Goal: Information Seeking & Learning: Check status

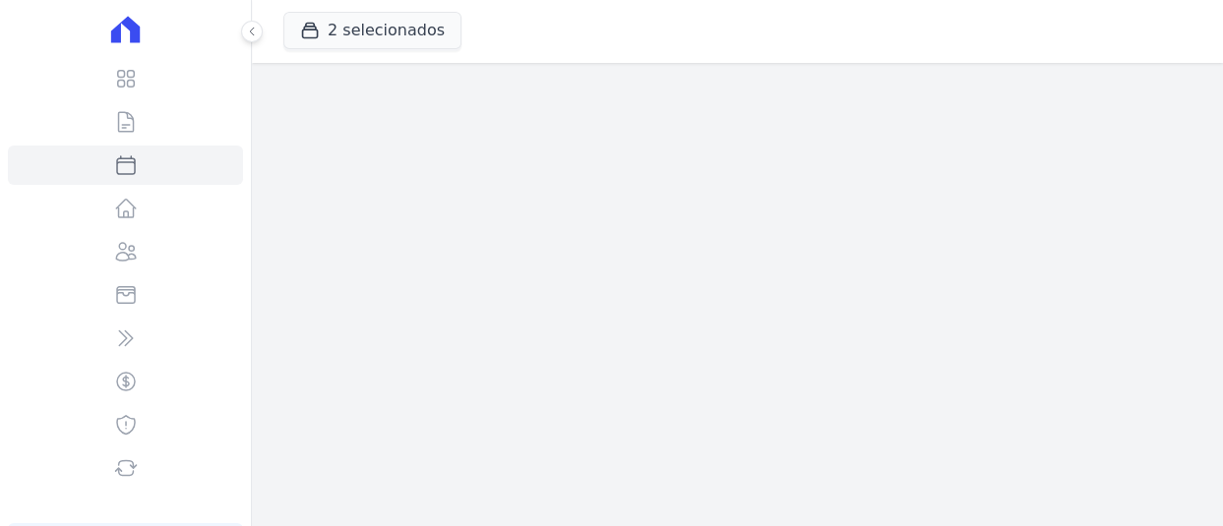
select select
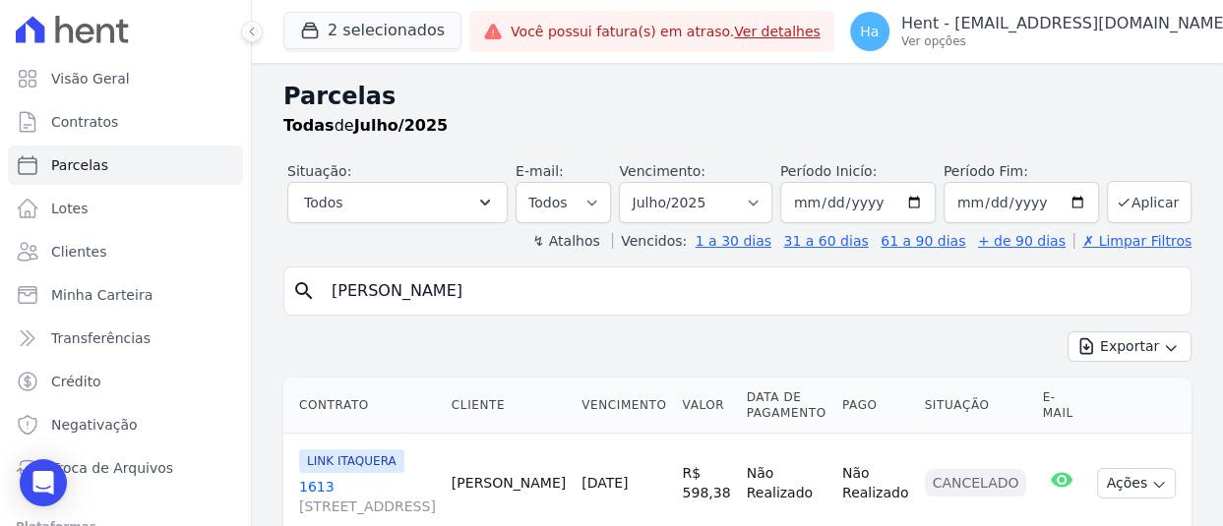
scroll to position [105, 0]
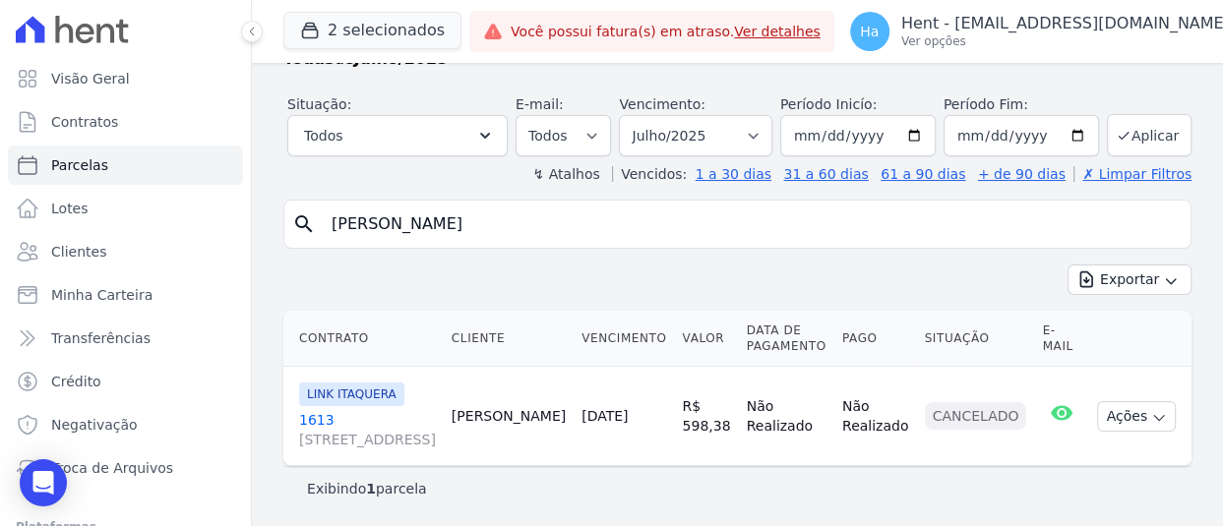
click at [516, 205] on input "Guilherme Lemos Costa" at bounding box center [751, 224] width 863 height 39
type input "G"
paste input "Ingrid Aparecida Mendes De Paula"
type input "Ingrid Aparecida Mendes De Paula"
select select
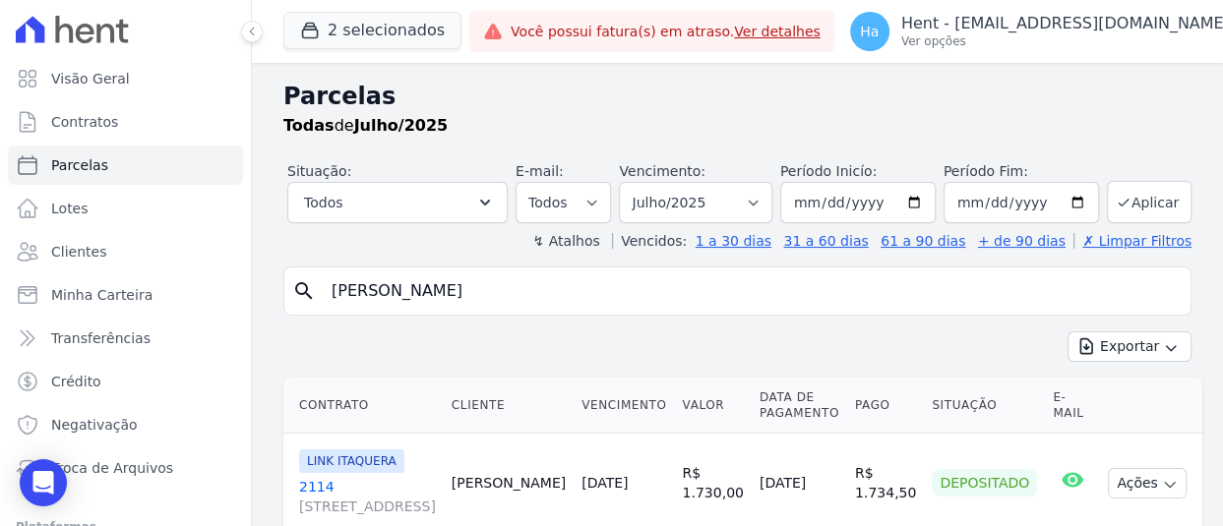
scroll to position [86, 0]
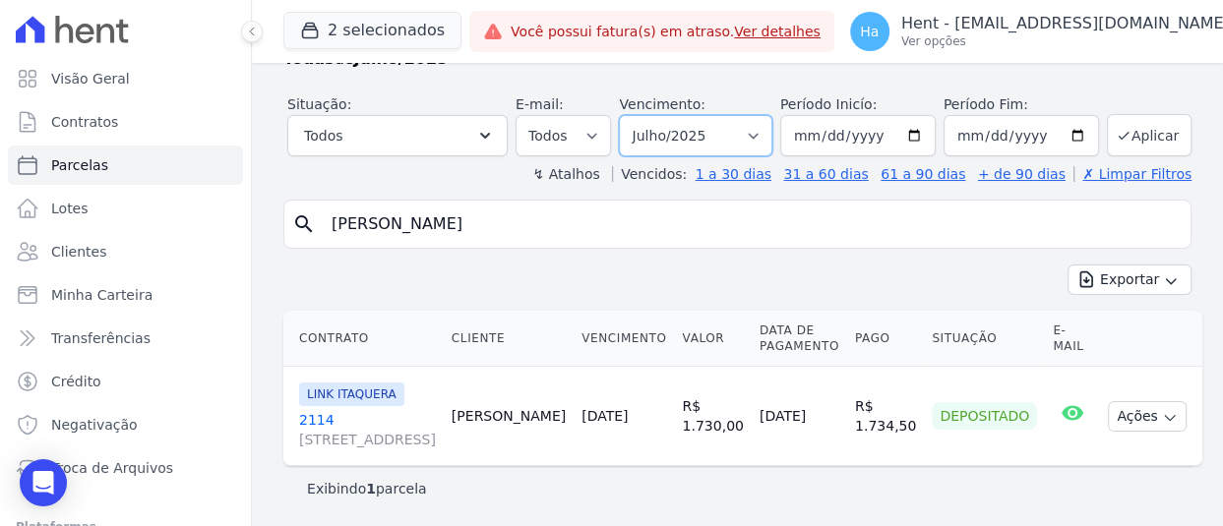
click at [733, 116] on select "Filtrar por período ──────── Todos os meses Março/2022 Abril/2022 Maio/2022 Jun…" at bounding box center [695, 135] width 153 height 41
select select "08/2025"
click at [623, 115] on select "Filtrar por período ──────── Todos os meses Março/2022 Abril/2022 Maio/2022 Jun…" at bounding box center [695, 135] width 153 height 41
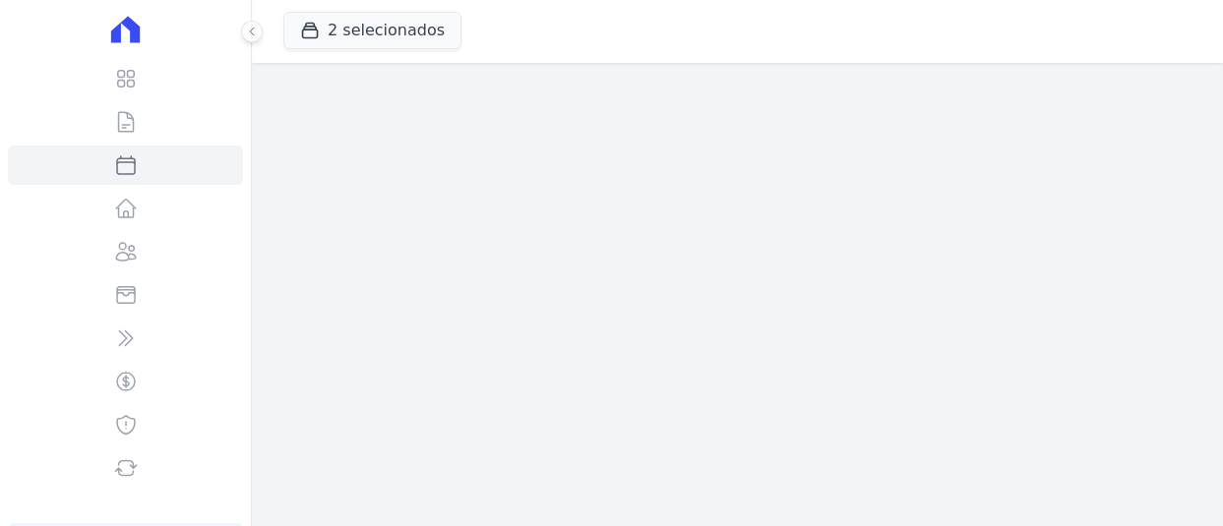
select select
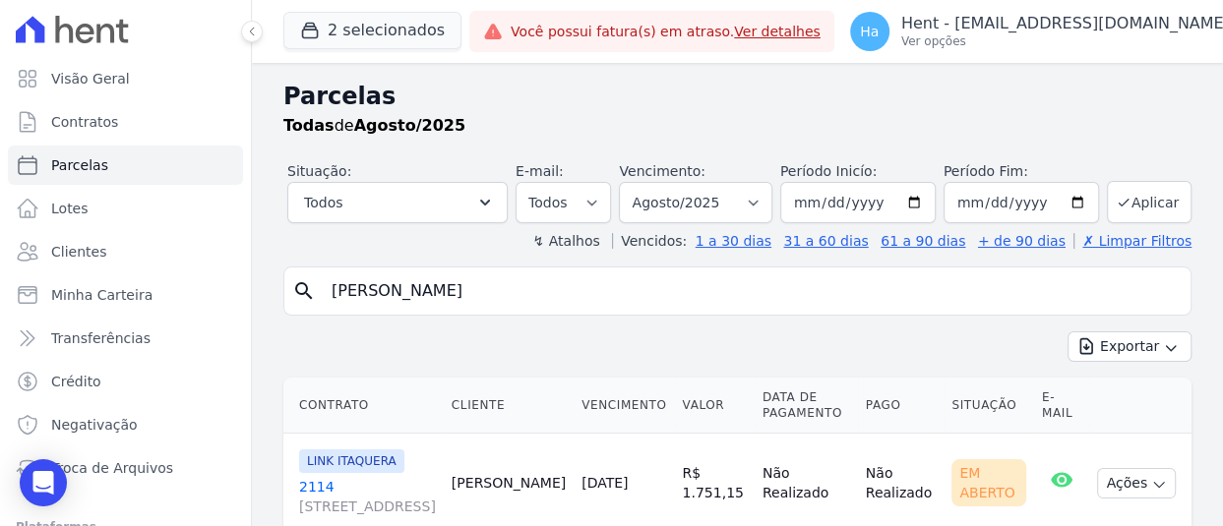
scroll to position [86, 0]
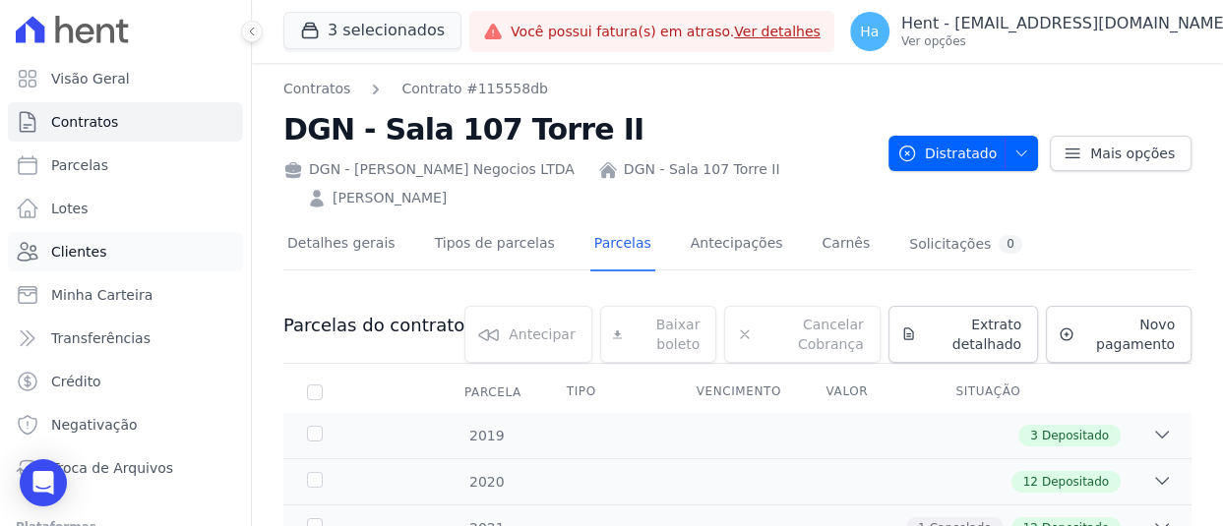
click at [91, 261] on span "Clientes" at bounding box center [78, 252] width 55 height 20
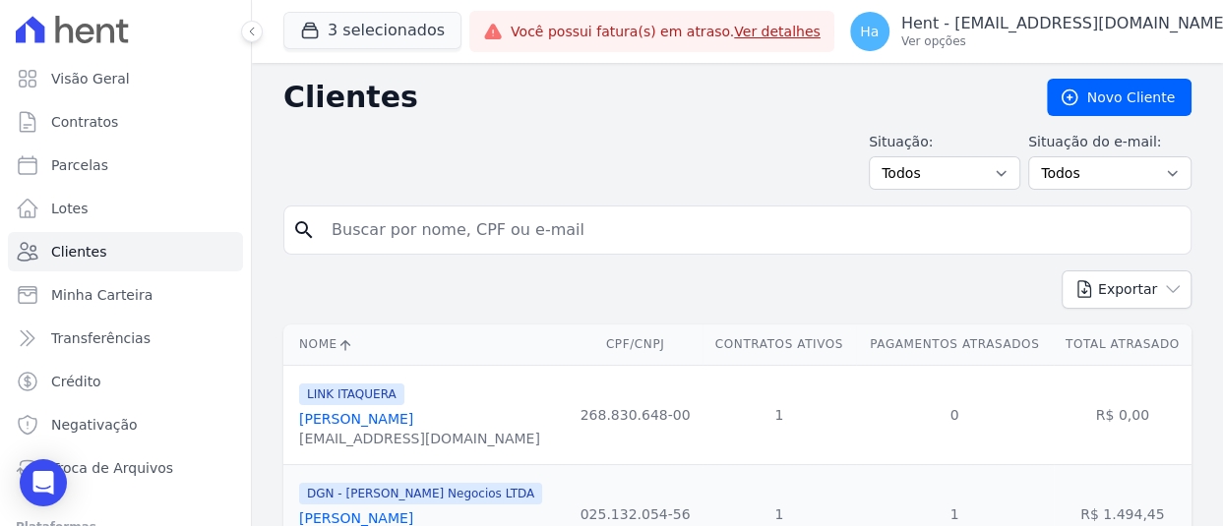
click at [452, 241] on input "search" at bounding box center [751, 230] width 863 height 39
paste input "[PERSON_NAME]"
type input "[PERSON_NAME]"
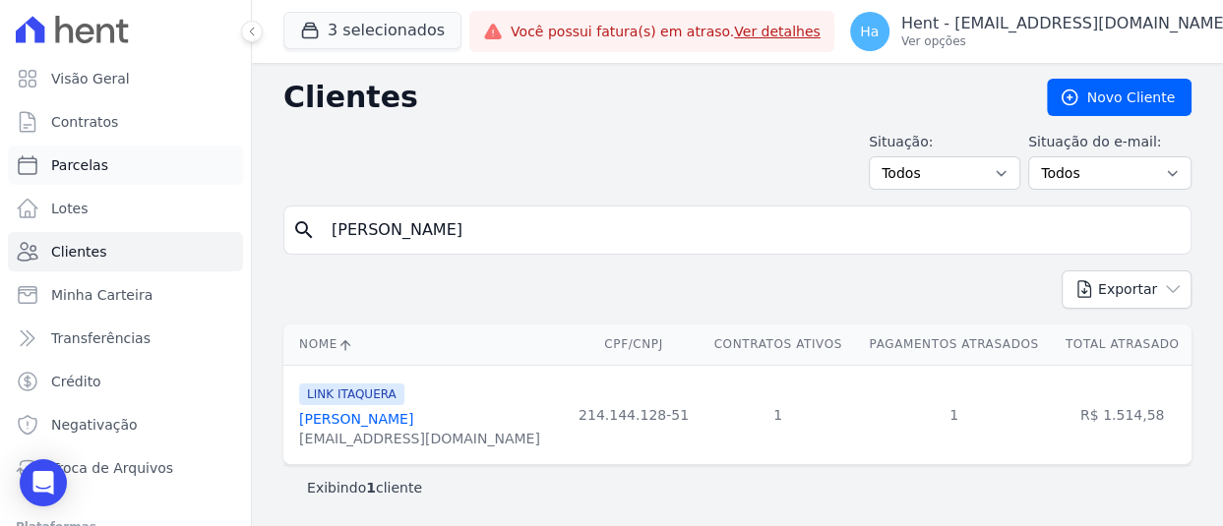
click at [110, 167] on link "Parcelas" at bounding box center [125, 165] width 235 height 39
select select
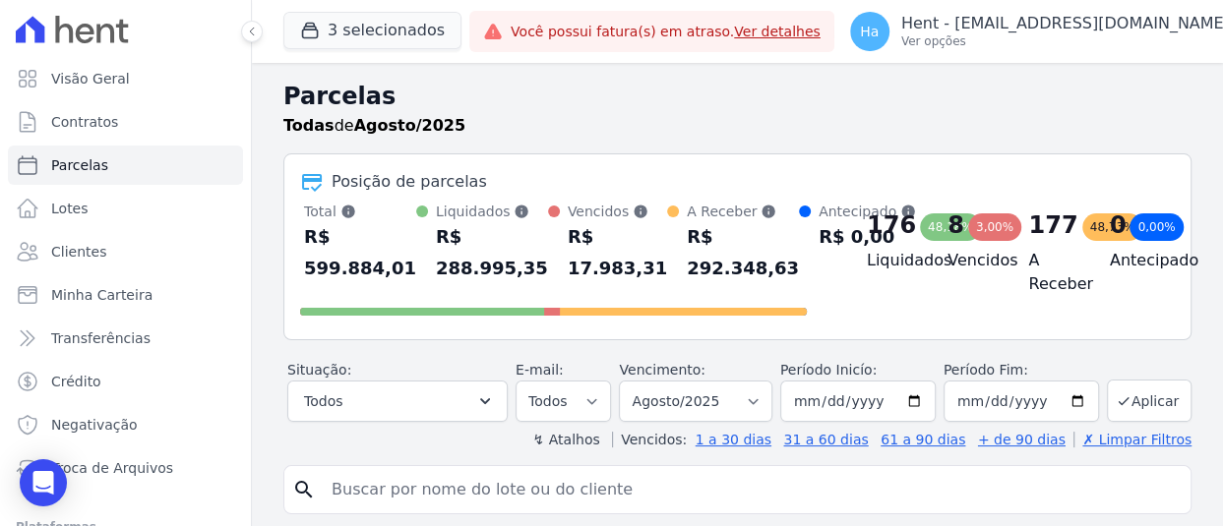
click at [394, 487] on input "search" at bounding box center [751, 489] width 863 height 39
paste input "[PERSON_NAME]"
type input "[PERSON_NAME]"
select select
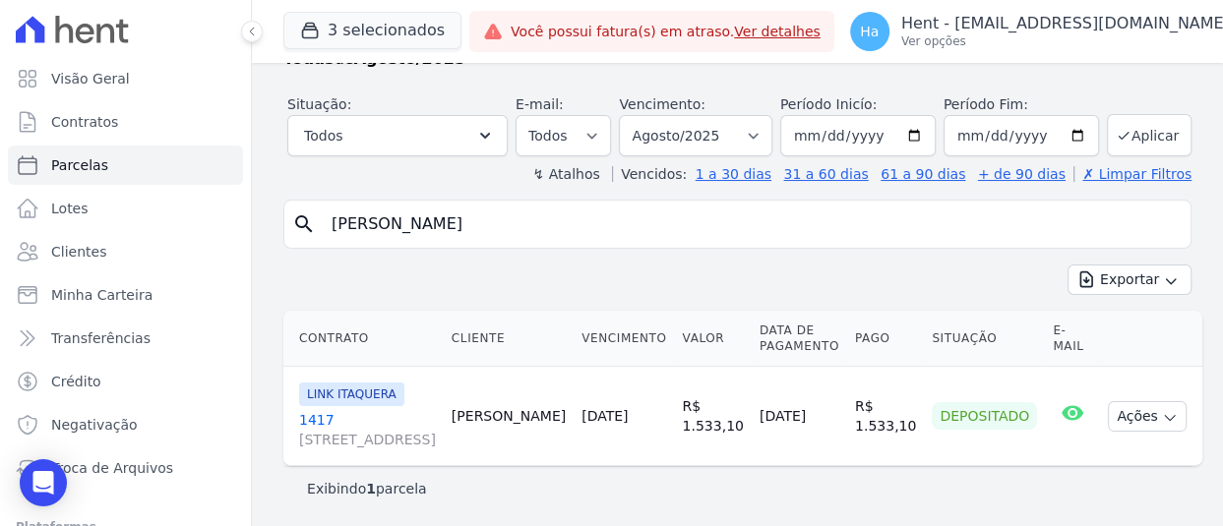
scroll to position [86, 0]
